Goal: Task Accomplishment & Management: Use online tool/utility

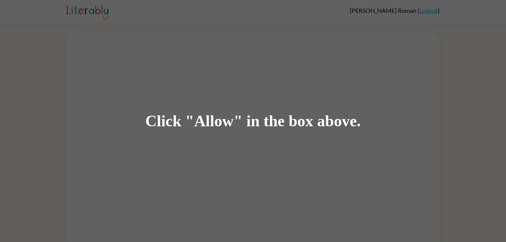
click at [207, 123] on div "Click "Allow" in the box above." at bounding box center [252, 121] width 215 height 17
click at [195, 68] on div "Click "Allow" in the box above." at bounding box center [253, 121] width 506 height 242
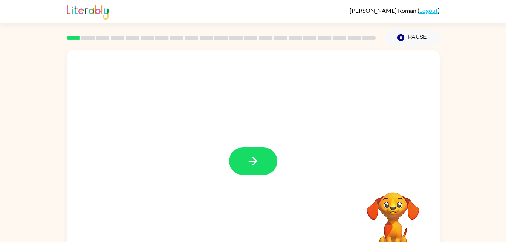
drag, startPoint x: 251, startPoint y: 168, endPoint x: 209, endPoint y: 154, distance: 44.5
click at [209, 154] on div at bounding box center [253, 157] width 373 height 215
click at [244, 155] on button "button" at bounding box center [253, 160] width 48 height 27
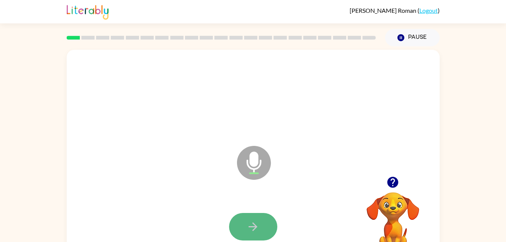
click at [271, 228] on button "button" at bounding box center [253, 226] width 48 height 27
click at [255, 222] on icon "button" at bounding box center [252, 226] width 13 height 13
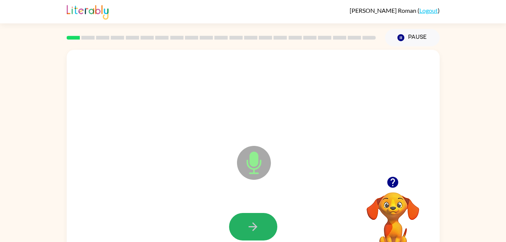
click at [255, 222] on icon "button" at bounding box center [252, 226] width 13 height 13
click at [256, 229] on icon "button" at bounding box center [252, 226] width 13 height 13
click at [265, 218] on button "button" at bounding box center [253, 226] width 48 height 27
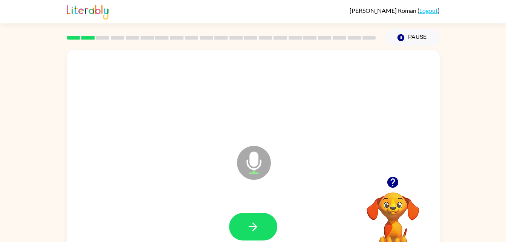
click at [265, 218] on button "button" at bounding box center [253, 226] width 48 height 27
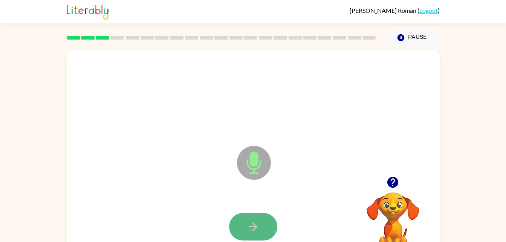
click at [250, 224] on icon "button" at bounding box center [252, 226] width 13 height 13
click at [265, 228] on button "button" at bounding box center [253, 226] width 48 height 27
click at [268, 221] on button "button" at bounding box center [253, 226] width 48 height 27
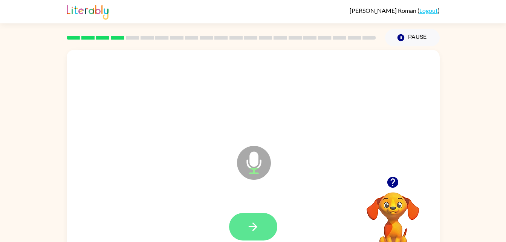
click at [264, 223] on button "button" at bounding box center [253, 226] width 48 height 27
click at [264, 219] on button "button" at bounding box center [253, 226] width 48 height 27
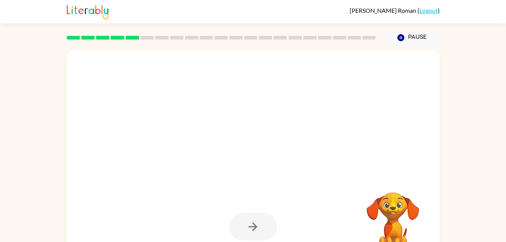
click at [256, 214] on div at bounding box center [253, 226] width 48 height 27
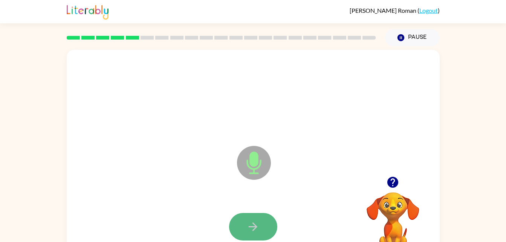
click at [248, 226] on icon "button" at bounding box center [252, 226] width 13 height 13
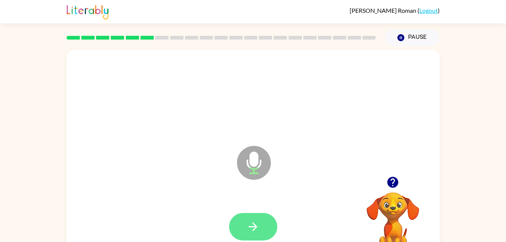
click at [265, 221] on button "button" at bounding box center [253, 226] width 48 height 27
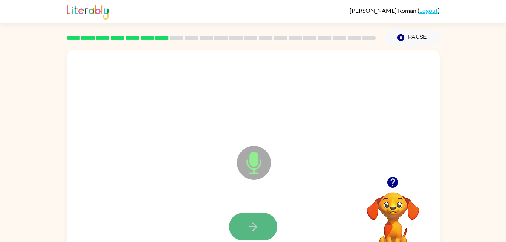
click at [266, 219] on button "button" at bounding box center [253, 226] width 48 height 27
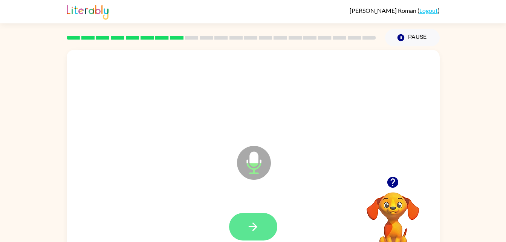
click at [247, 230] on icon "button" at bounding box center [252, 226] width 13 height 13
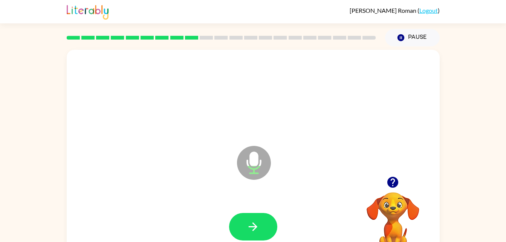
click at [247, 230] on icon "button" at bounding box center [252, 226] width 13 height 13
click at [247, 225] on icon "button" at bounding box center [252, 226] width 13 height 13
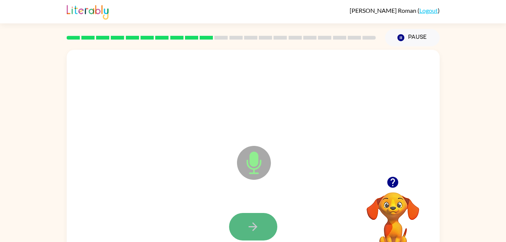
click at [263, 219] on button "button" at bounding box center [253, 226] width 48 height 27
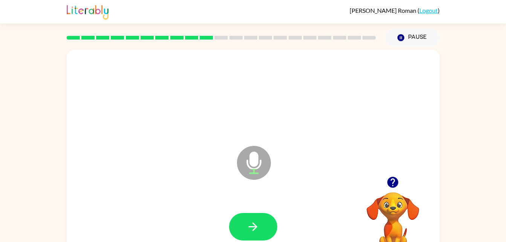
drag, startPoint x: 263, startPoint y: 219, endPoint x: 259, endPoint y: 223, distance: 5.6
click at [259, 223] on button "button" at bounding box center [253, 226] width 48 height 27
click at [259, 223] on icon "button" at bounding box center [252, 226] width 13 height 13
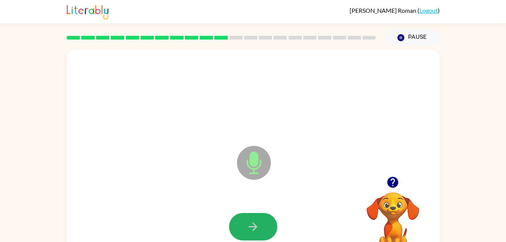
click at [259, 223] on icon "button" at bounding box center [252, 226] width 13 height 13
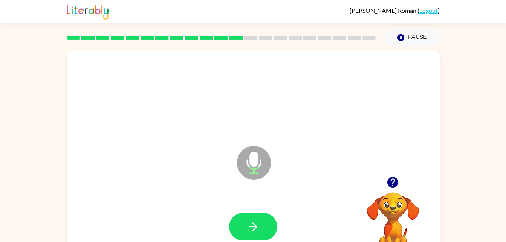
click at [259, 223] on icon "button" at bounding box center [252, 226] width 13 height 13
drag, startPoint x: 259, startPoint y: 223, endPoint x: 223, endPoint y: 225, distance: 36.2
click at [223, 225] on div at bounding box center [253, 227] width 358 height 62
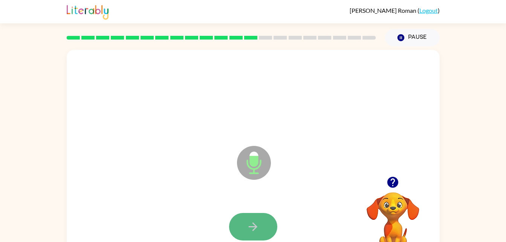
click at [276, 228] on button "button" at bounding box center [253, 226] width 48 height 27
click at [261, 225] on button "button" at bounding box center [253, 226] width 48 height 27
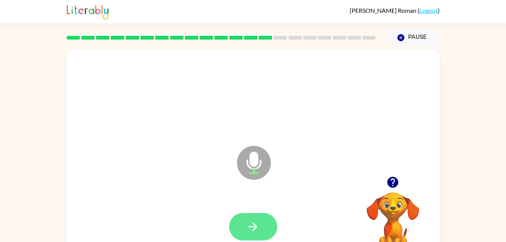
click at [261, 226] on button "button" at bounding box center [253, 226] width 48 height 27
click at [264, 230] on button "button" at bounding box center [253, 226] width 48 height 27
drag, startPoint x: 264, startPoint y: 230, endPoint x: 247, endPoint y: 230, distance: 17.7
click at [247, 230] on icon "button" at bounding box center [252, 226] width 13 height 13
click at [246, 231] on icon "button" at bounding box center [252, 226] width 13 height 13
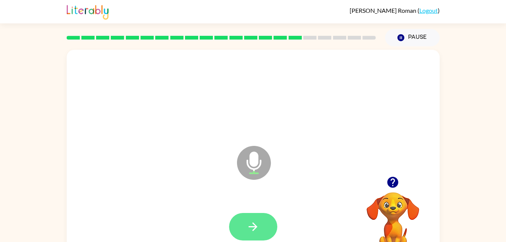
click at [253, 218] on button "button" at bounding box center [253, 226] width 48 height 27
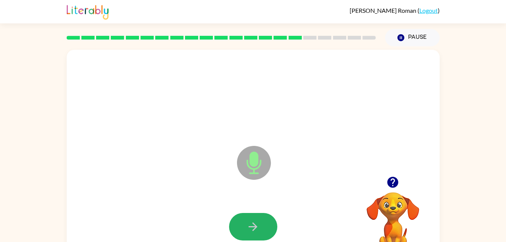
drag, startPoint x: 253, startPoint y: 218, endPoint x: 253, endPoint y: 223, distance: 4.9
click at [253, 223] on button "button" at bounding box center [253, 226] width 48 height 27
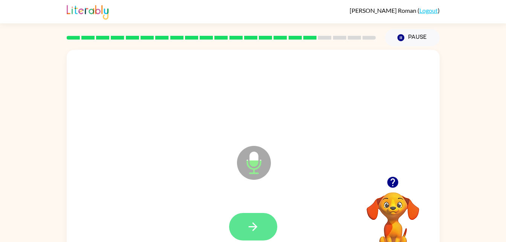
click at [257, 213] on button "button" at bounding box center [253, 226] width 48 height 27
click at [256, 232] on icon "button" at bounding box center [252, 226] width 13 height 13
click at [255, 221] on icon "button" at bounding box center [252, 226] width 13 height 13
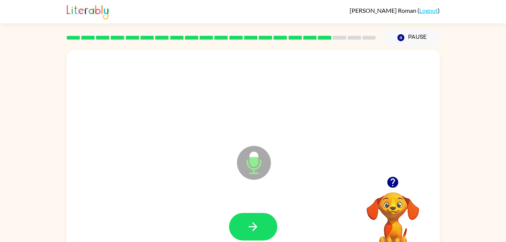
click at [255, 221] on icon "button" at bounding box center [252, 226] width 13 height 13
click at [261, 224] on button "button" at bounding box center [253, 226] width 48 height 27
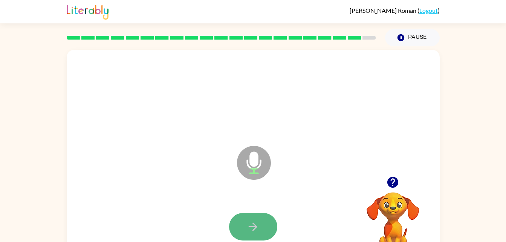
click at [261, 224] on button "button" at bounding box center [253, 226] width 48 height 27
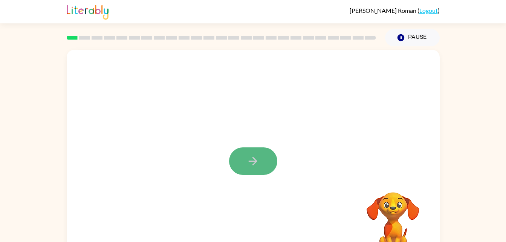
click at [241, 162] on button "button" at bounding box center [253, 160] width 48 height 27
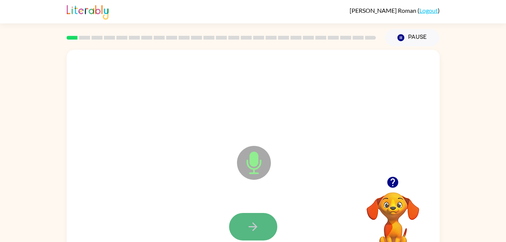
click at [251, 222] on icon "button" at bounding box center [252, 226] width 13 height 13
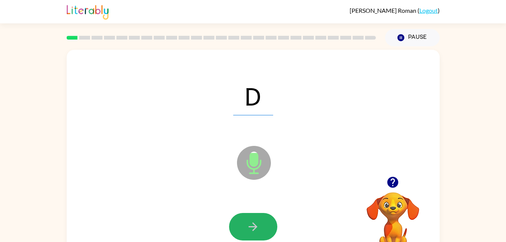
click at [251, 222] on icon "button" at bounding box center [252, 226] width 13 height 13
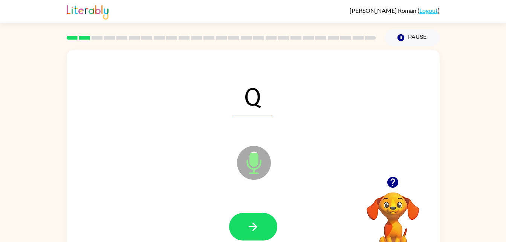
click at [251, 222] on icon "button" at bounding box center [252, 226] width 13 height 13
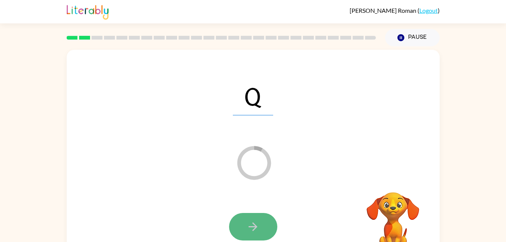
click at [244, 227] on button "button" at bounding box center [253, 226] width 48 height 27
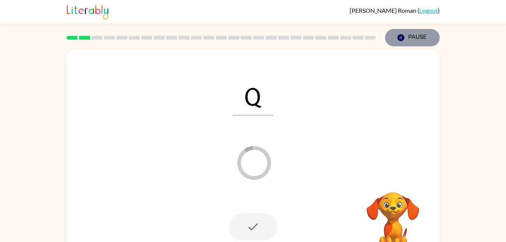
click at [424, 38] on button "Pause Pause" at bounding box center [412, 37] width 55 height 17
click at [421, 37] on button "Pause Pause" at bounding box center [412, 37] width 55 height 17
click at [424, 38] on button "Pause Pause" at bounding box center [412, 37] width 55 height 17
click at [424, 37] on button "Pause Pause" at bounding box center [412, 37] width 55 height 17
